Goal: Book appointment/travel/reservation

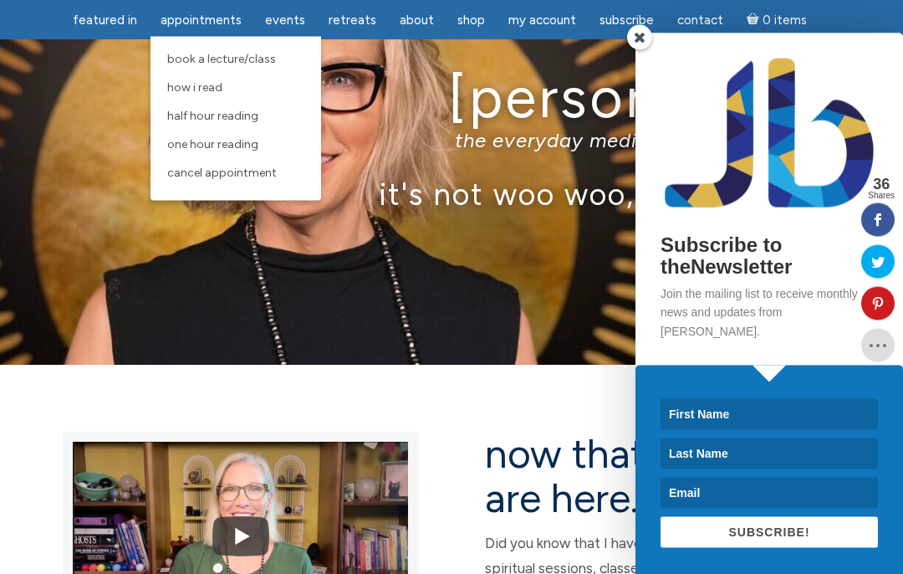
scroll to position [87, 0]
click at [192, 144] on span "One Hour Reading" at bounding box center [212, 144] width 91 height 14
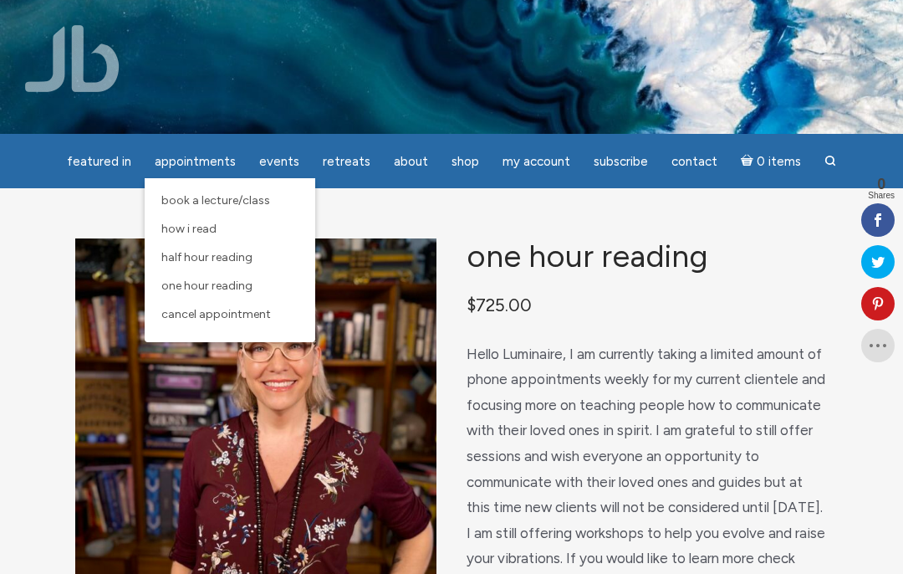
click at [181, 250] on link "Half Hour Reading" at bounding box center [230, 257] width 154 height 28
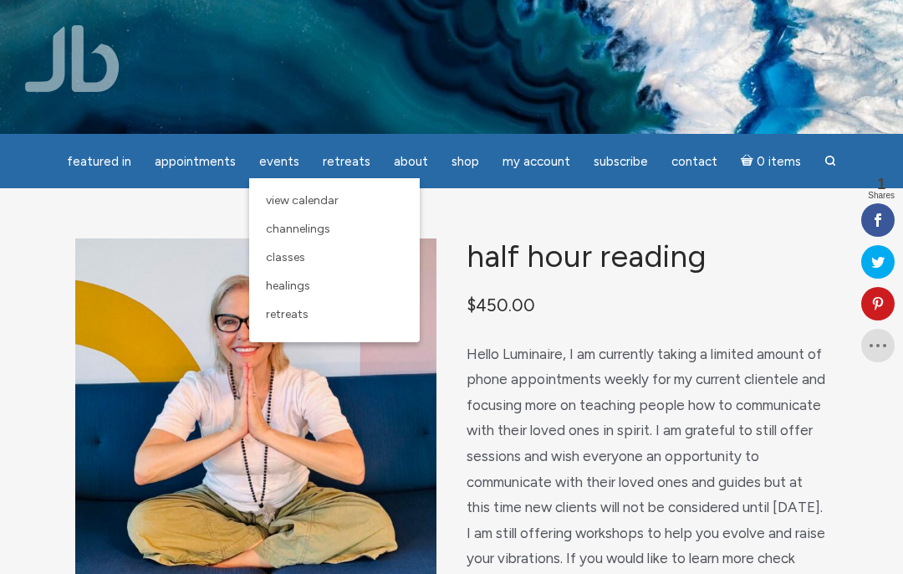
click at [293, 198] on span "View Calendar" at bounding box center [302, 200] width 73 height 14
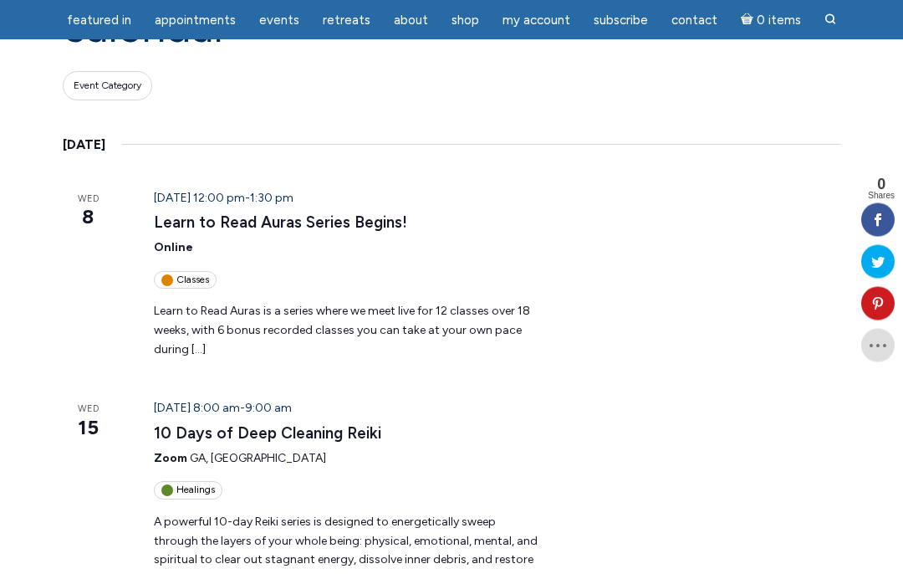
scroll to position [204, 0]
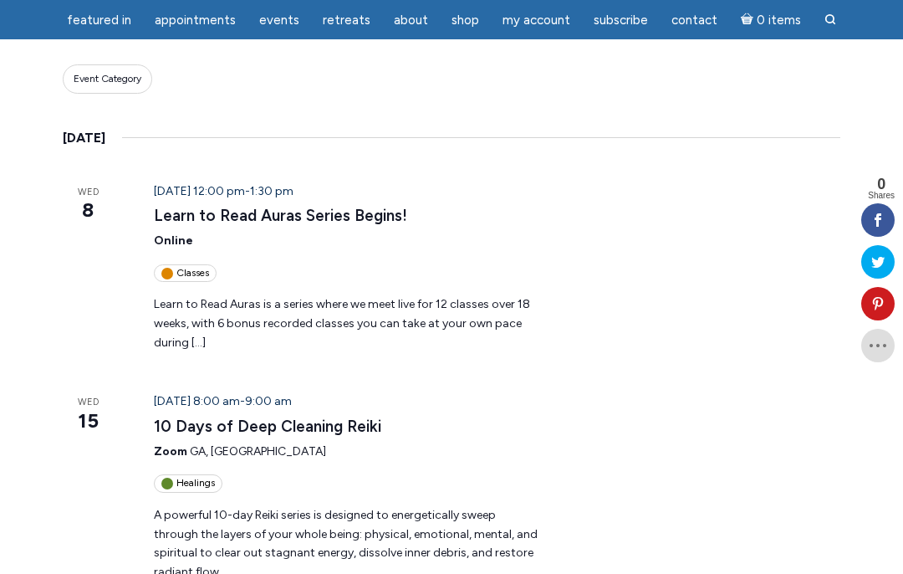
click at [207, 306] on p "Learn to Read Auras is a series where we meet live for 12 classes over 18 weeks…" at bounding box center [348, 323] width 389 height 57
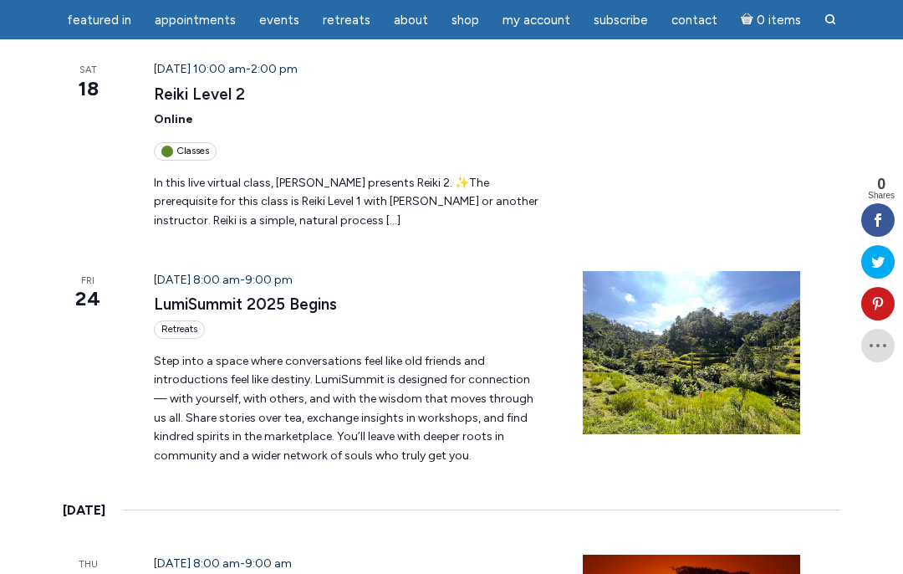
scroll to position [794, 0]
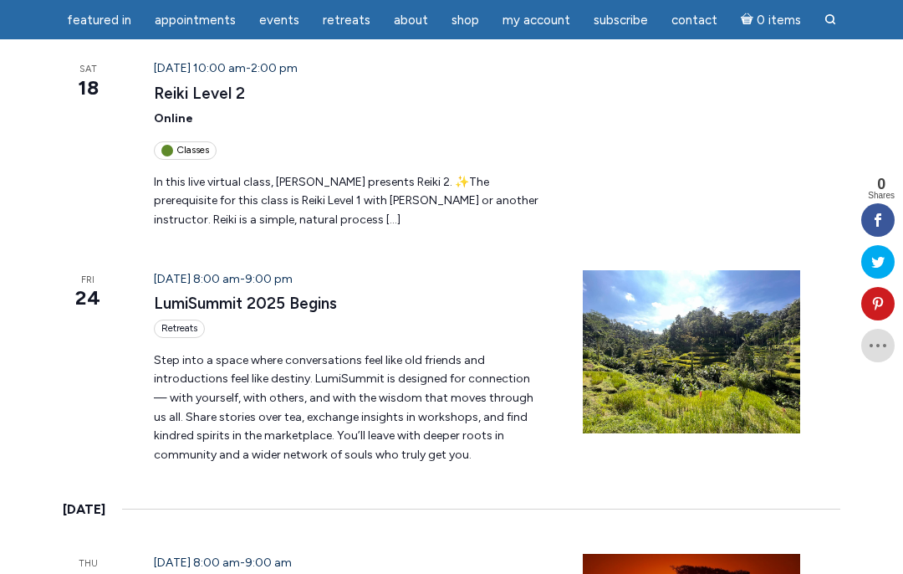
click at [176, 319] on div "Retreats" at bounding box center [179, 328] width 51 height 18
click at [188, 293] on link "LumiSummit 2025 Begins" at bounding box center [245, 303] width 183 height 20
